Goal: Navigation & Orientation: Understand site structure

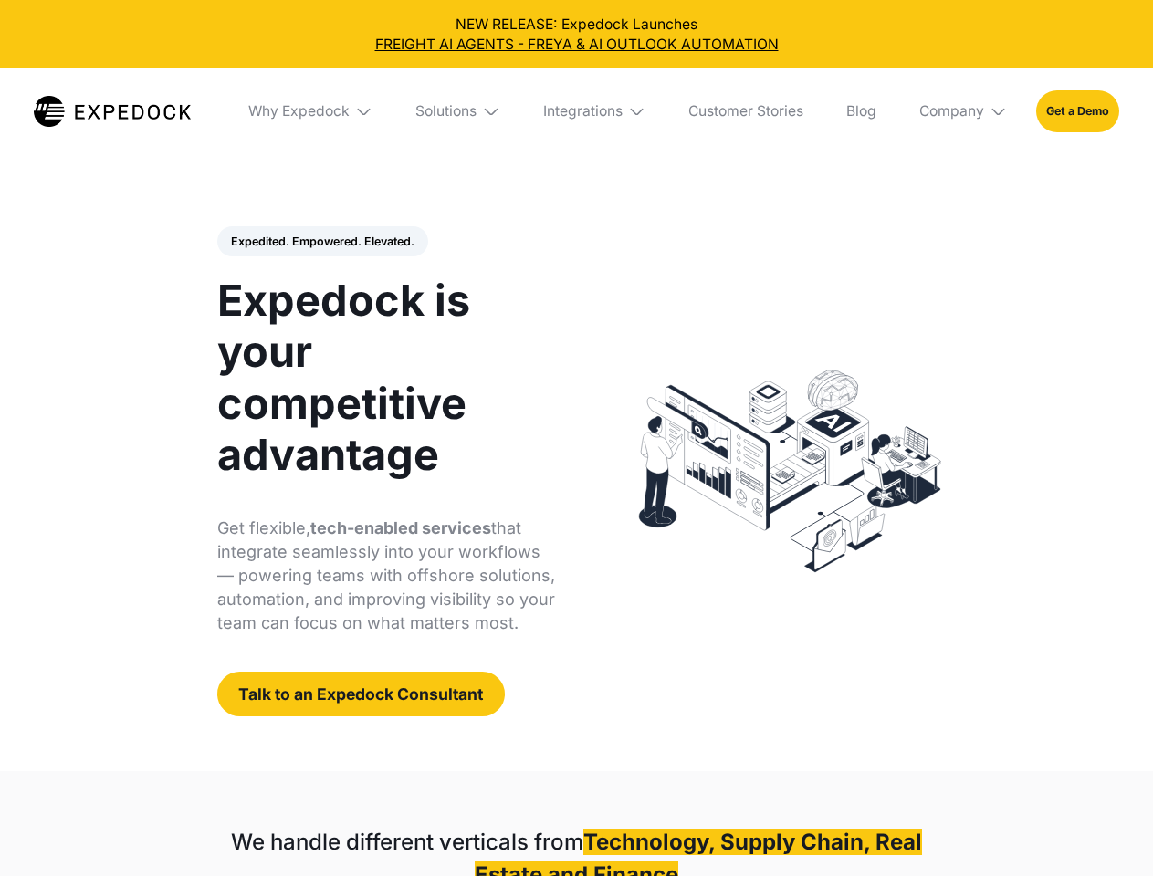
select select
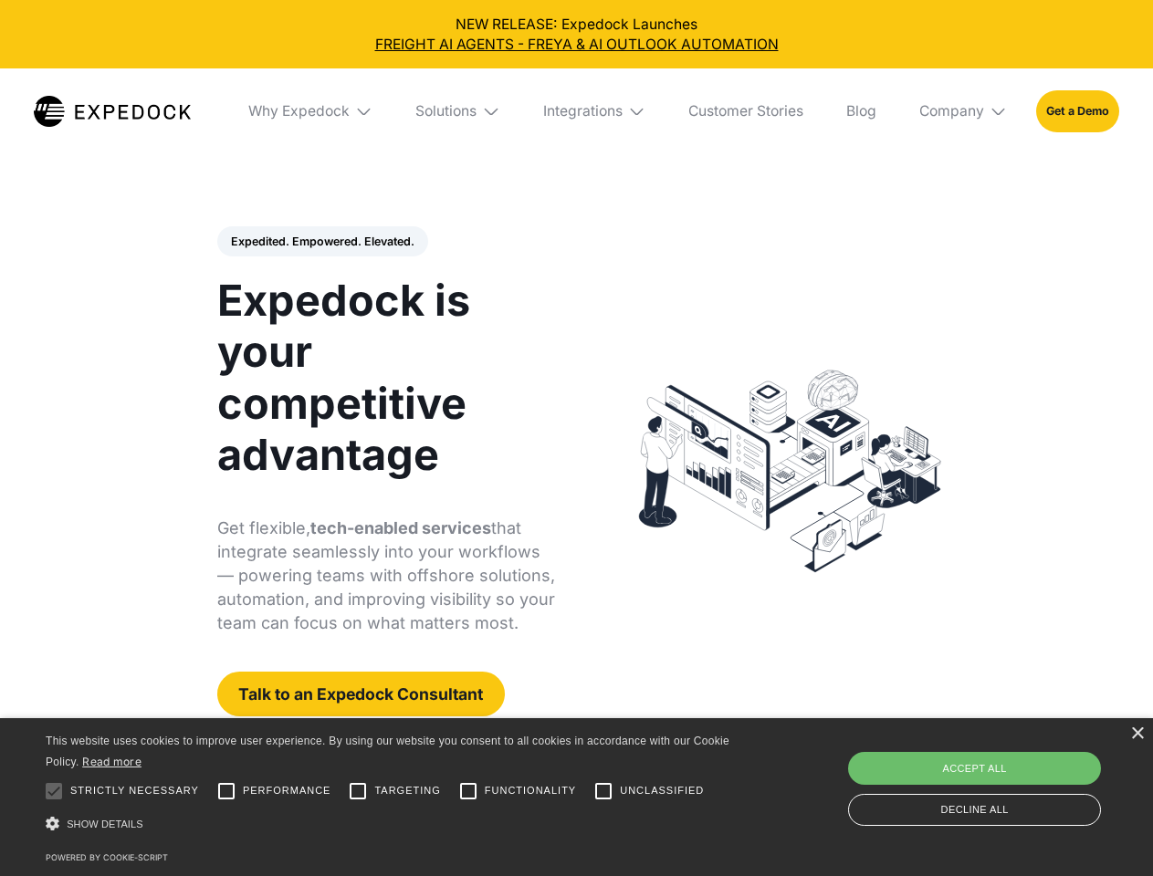
click at [576, 111] on div "Integrations" at bounding box center [582, 111] width 79 height 18
click at [311, 111] on div "Why Expedock" at bounding box center [283, 111] width 101 height 18
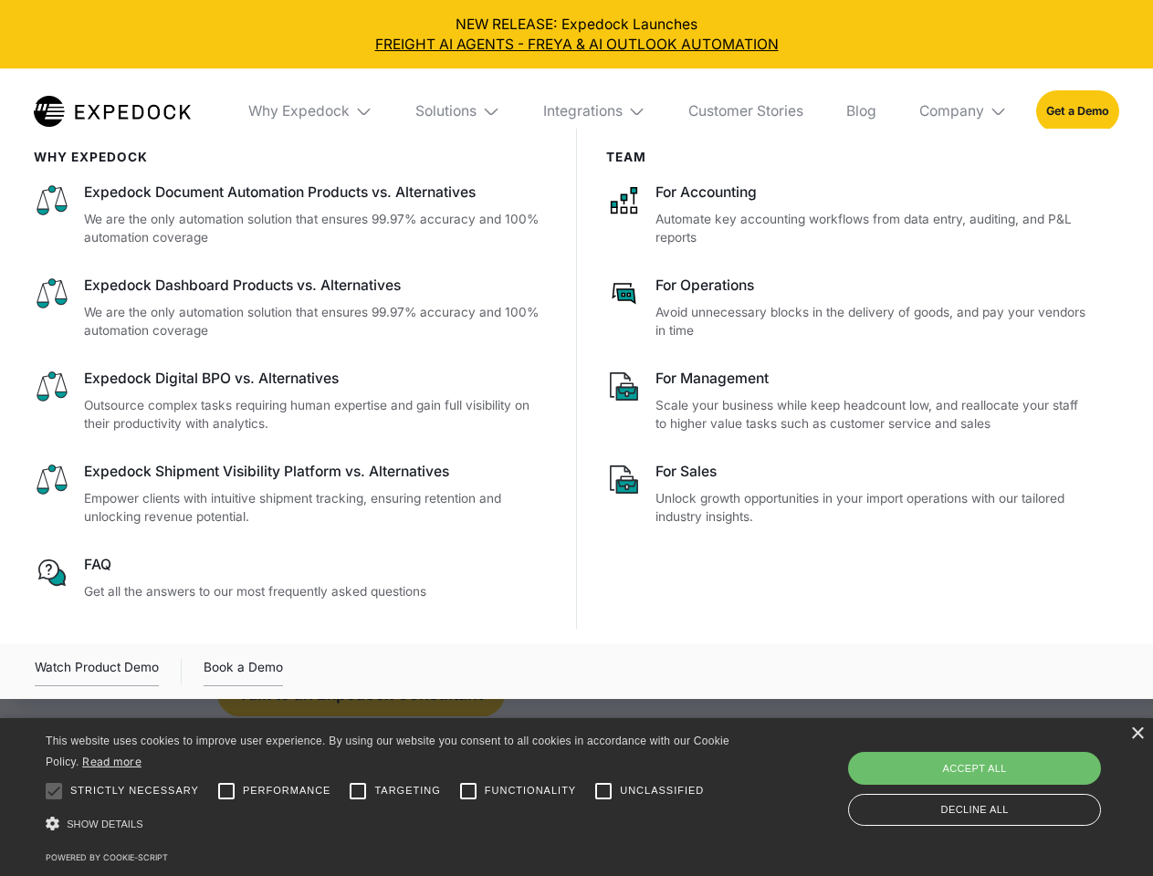
click at [459, 111] on div "Solutions" at bounding box center [445, 111] width 61 height 18
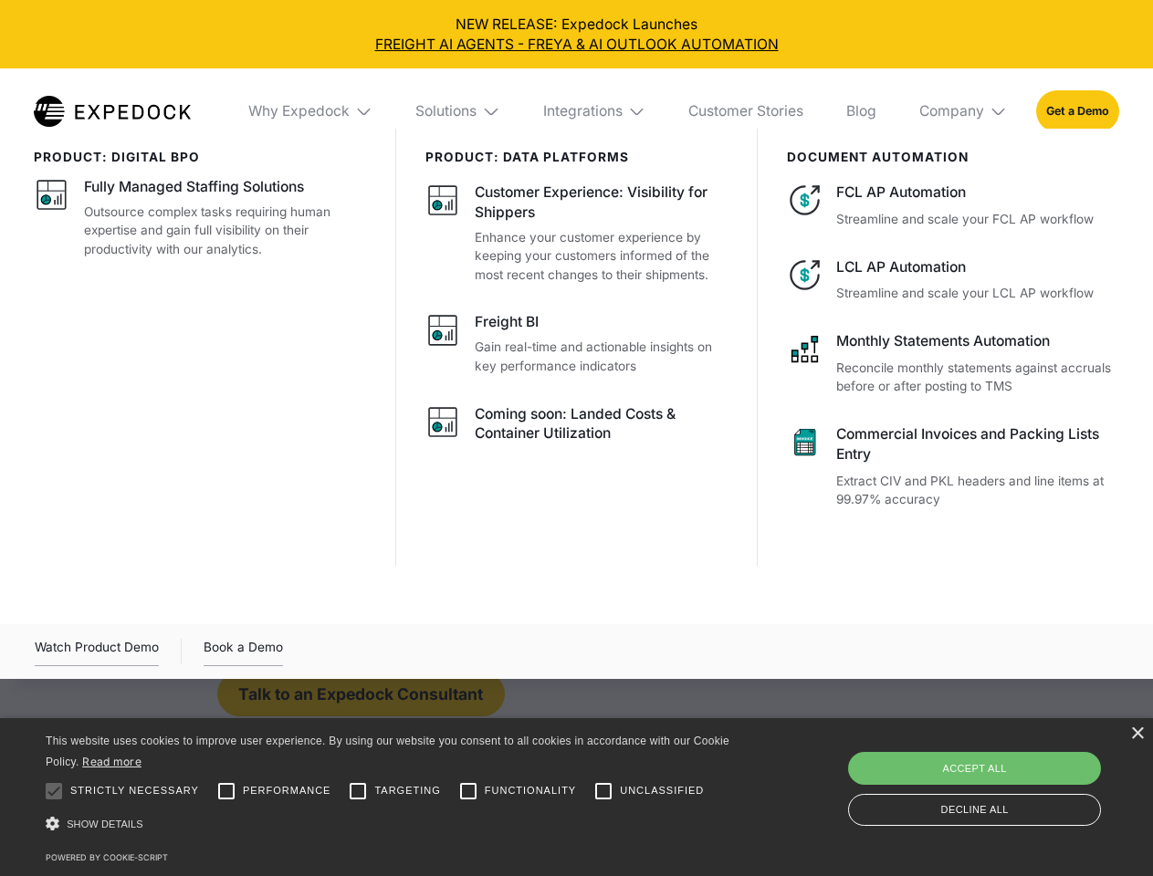
click at [595, 111] on div "Integrations" at bounding box center [582, 111] width 79 height 18
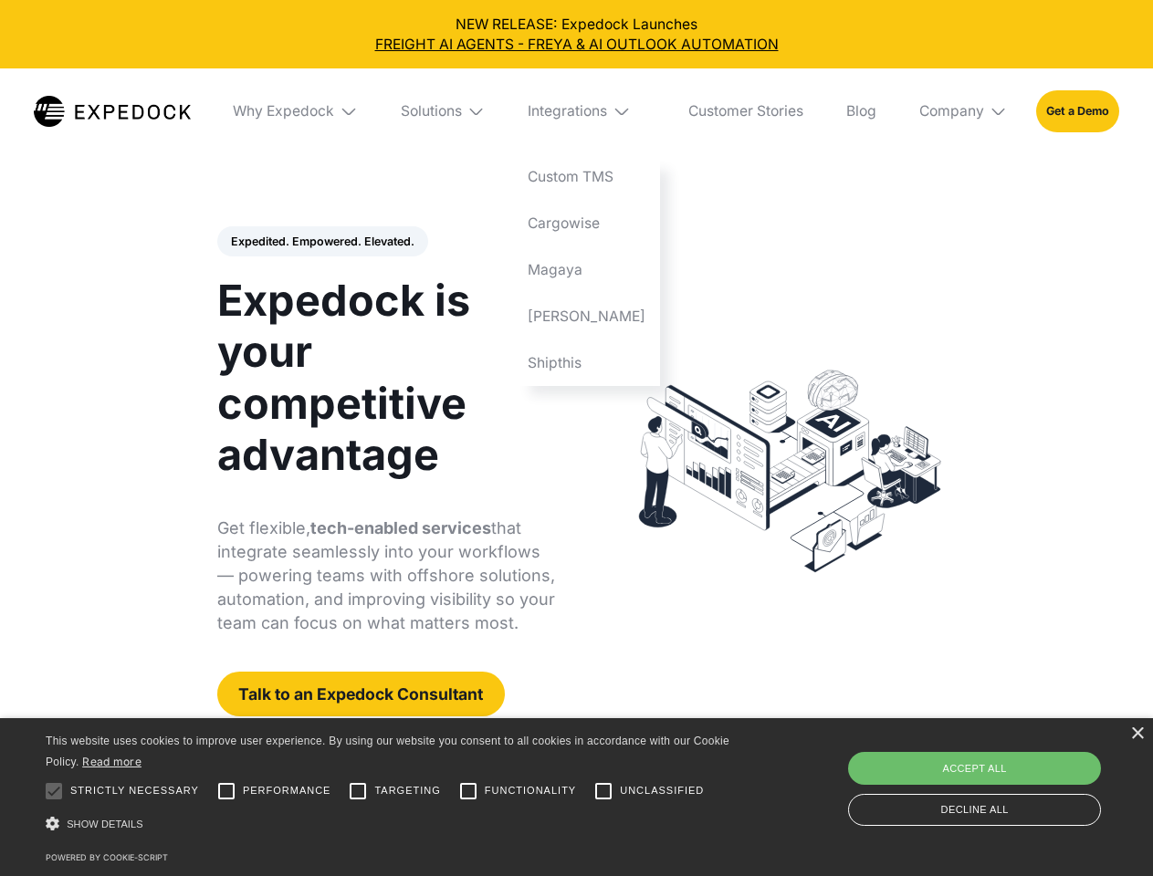
click at [964, 111] on div "Company" at bounding box center [951, 111] width 65 height 18
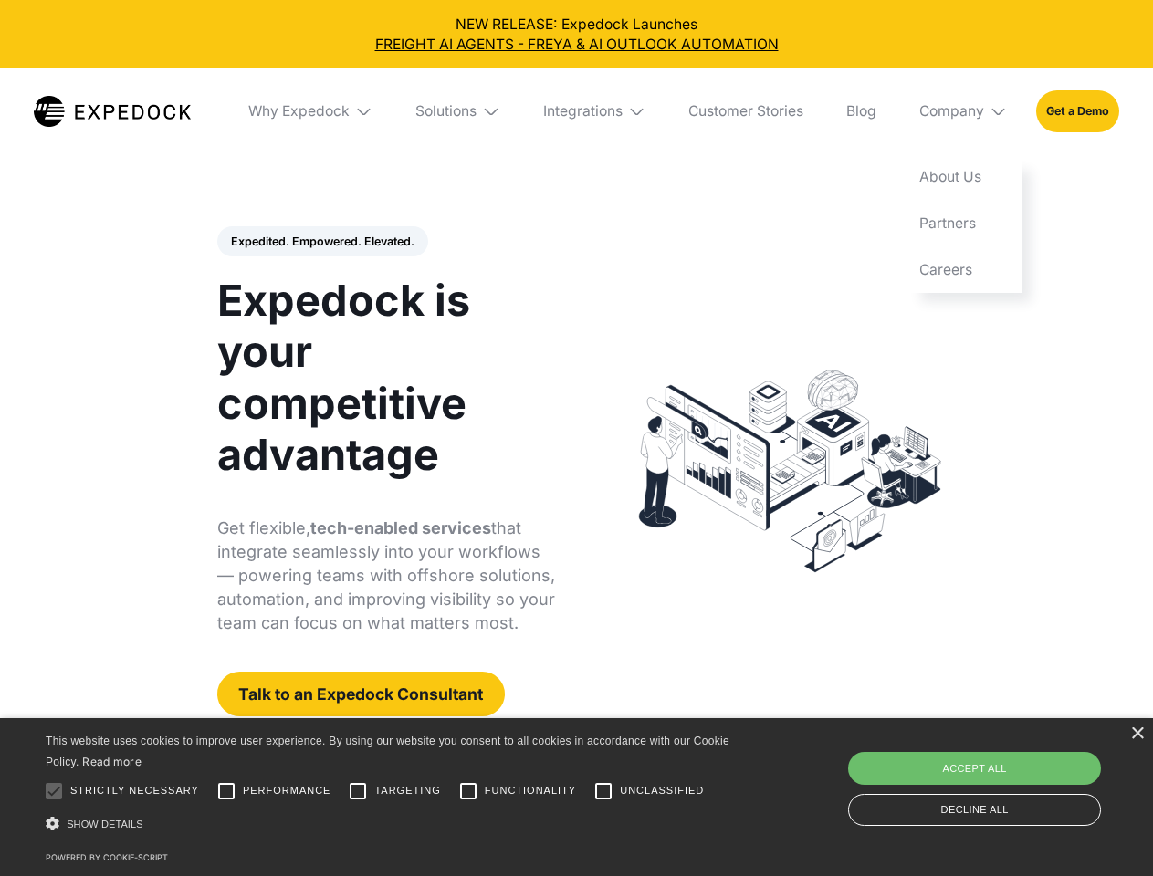
click at [321, 242] on div "Expedited. Empowered. Elevated. Automate Freight Document Extraction at 99.97% …" at bounding box center [386, 471] width 339 height 491
click at [54, 791] on div at bounding box center [54, 791] width 37 height 37
click at [226, 791] on input "Performance" at bounding box center [226, 791] width 37 height 37
checkbox input "true"
click at [358, 791] on input "Targeting" at bounding box center [358, 791] width 37 height 37
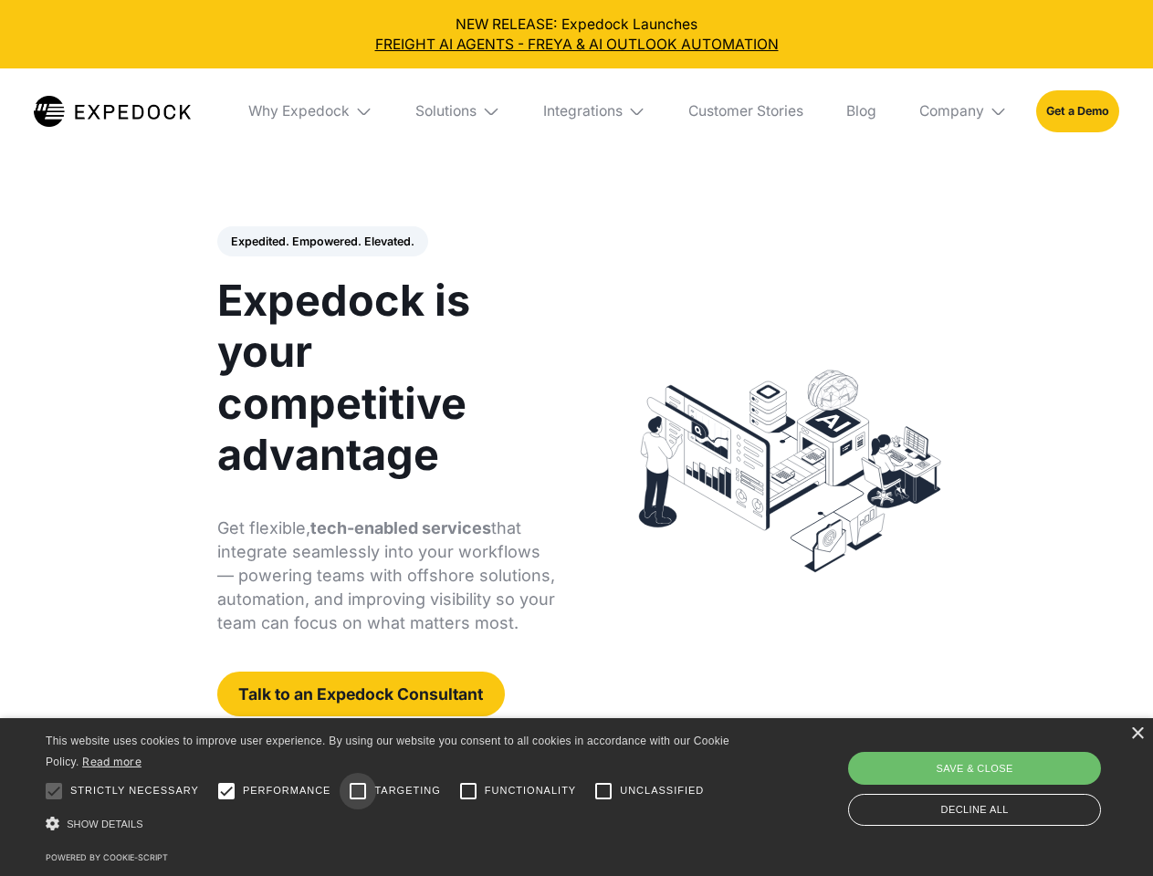
checkbox input "true"
